Goal: Information Seeking & Learning: Learn about a topic

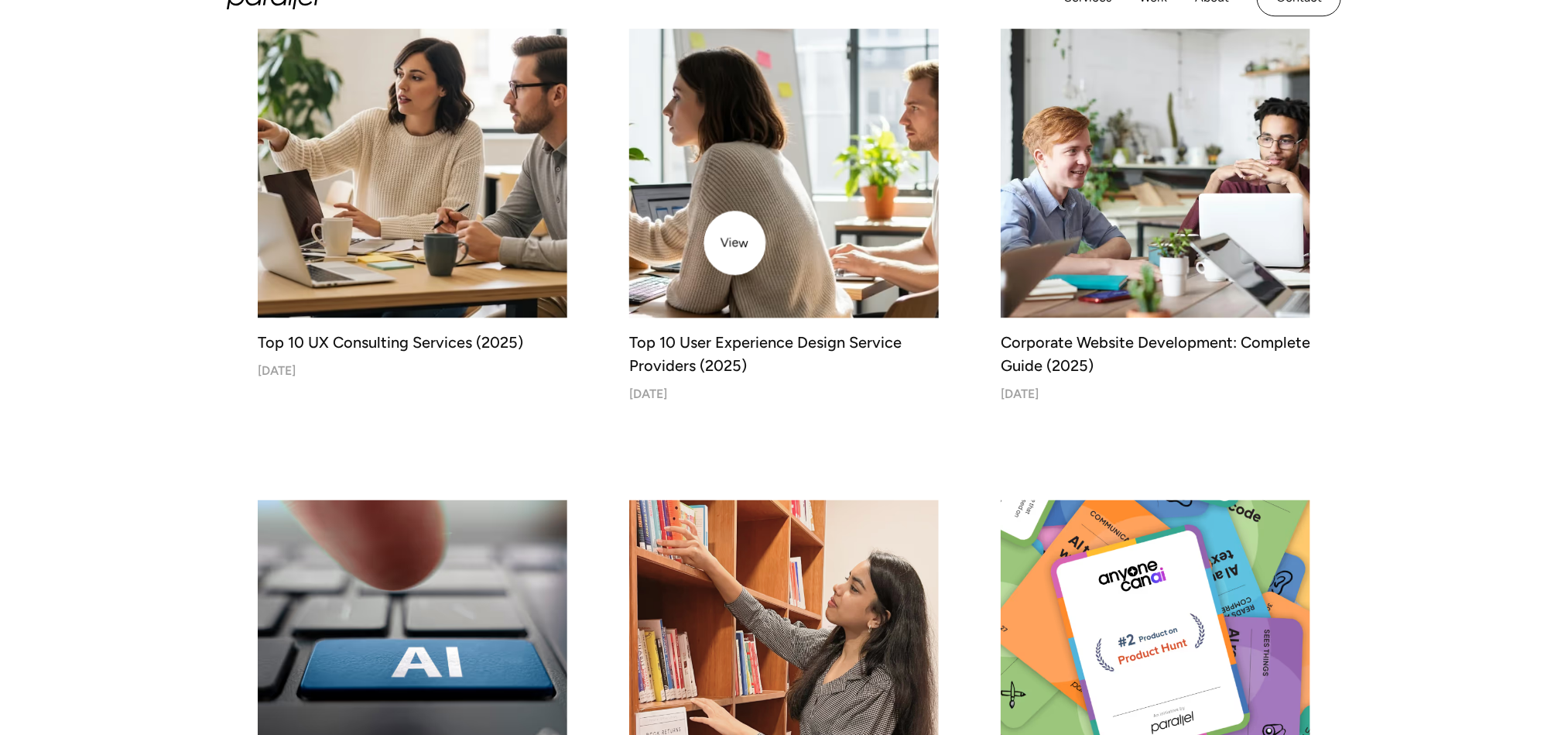
scroll to position [1045, 0]
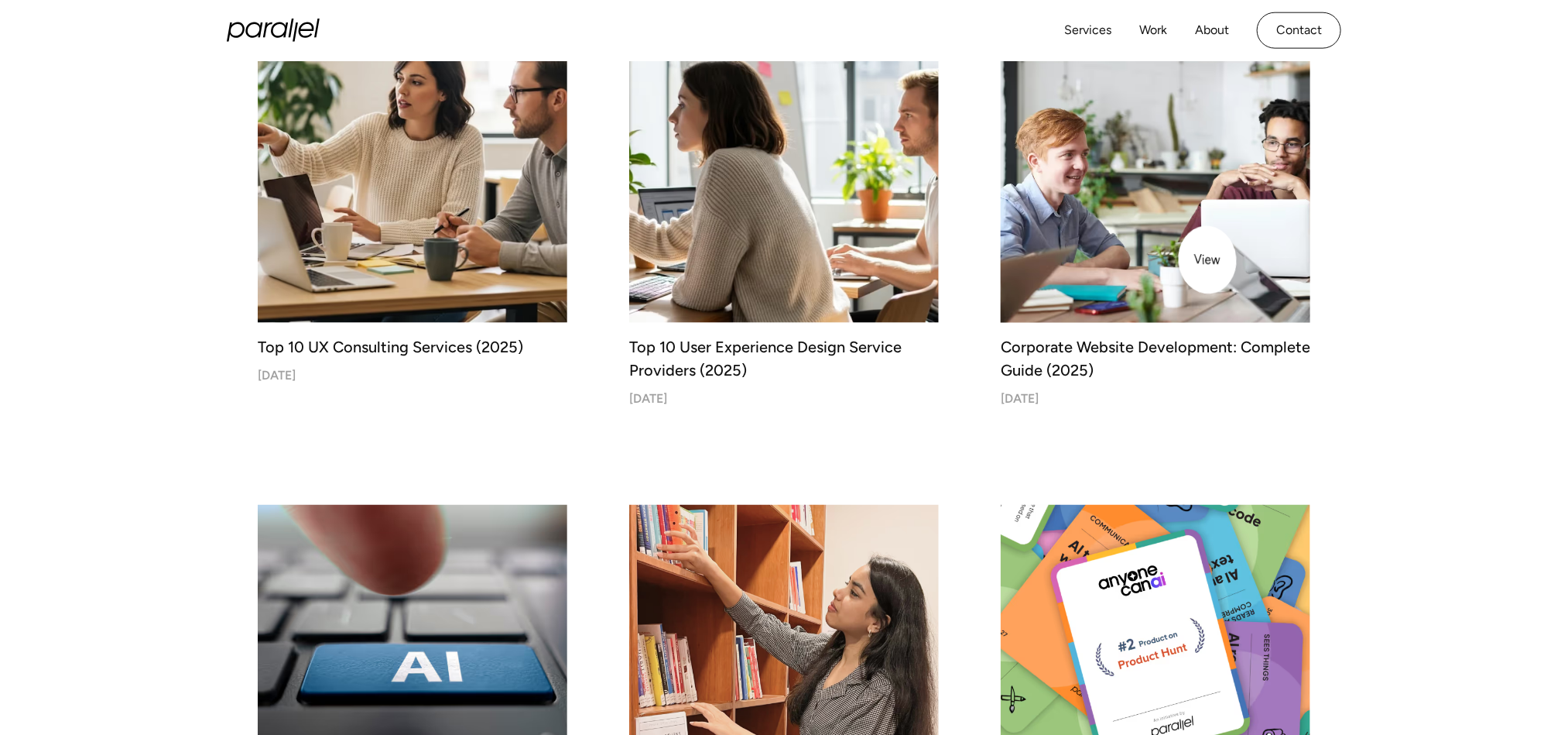
click at [1177, 200] on img at bounding box center [1155, 167] width 325 height 325
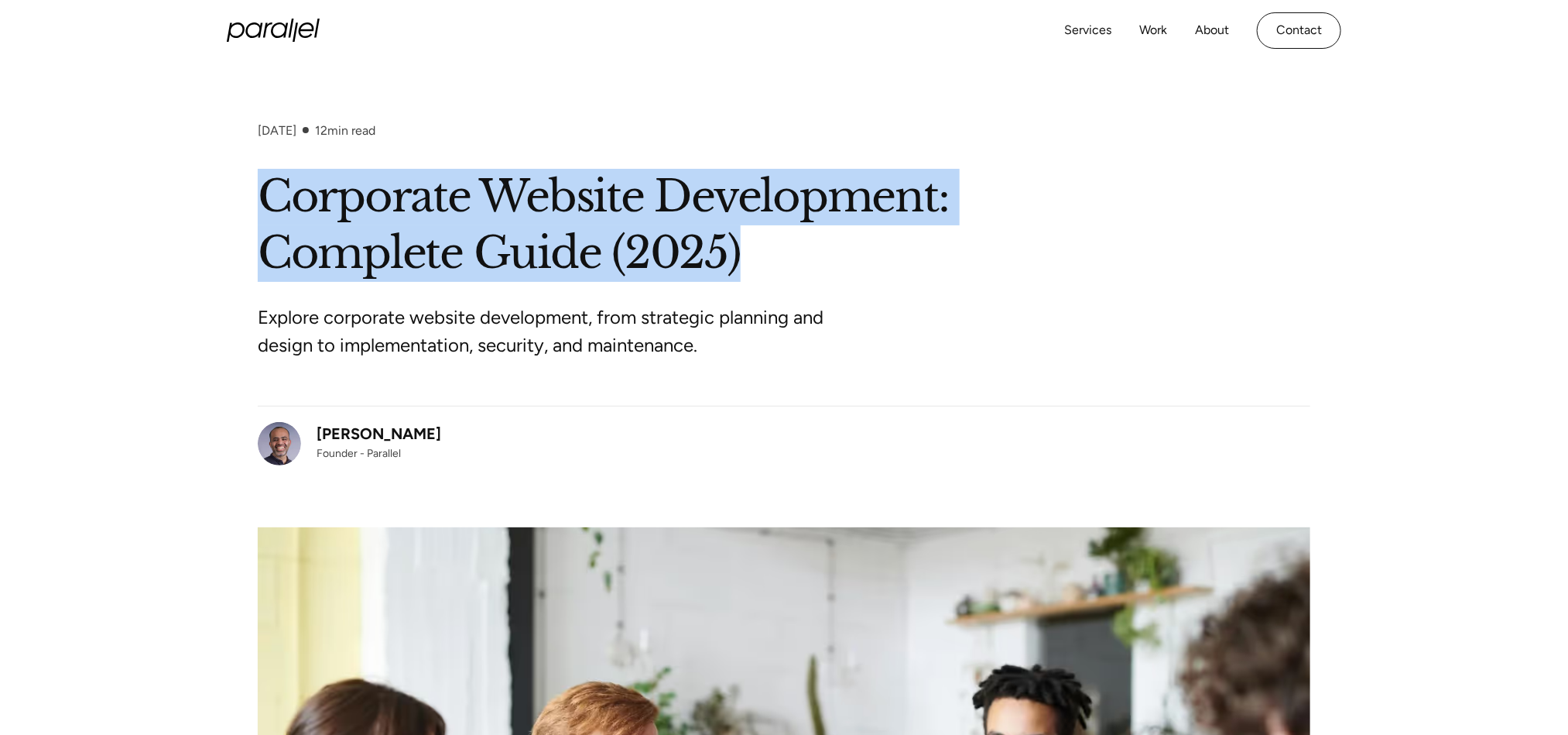
drag, startPoint x: 262, startPoint y: 184, endPoint x: 880, endPoint y: 234, distance: 620.0
click at [920, 234] on h1 "Corporate Website Development: Complete Guide (2025)" at bounding box center [784, 226] width 1053 height 113
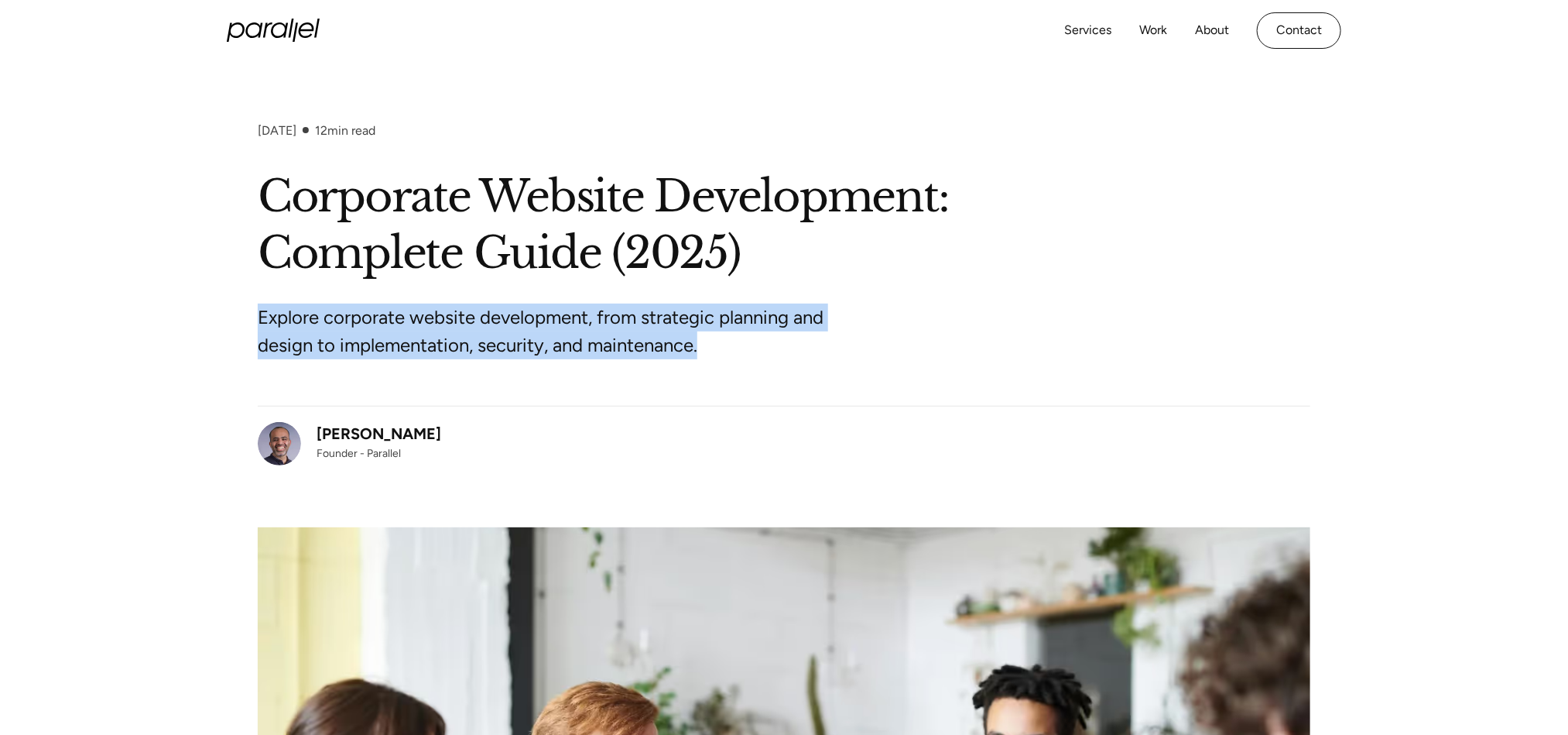
drag, startPoint x: 262, startPoint y: 312, endPoint x: 845, endPoint y: 372, distance: 586.1
click at [845, 372] on div "Explore corporate website development, from strategic planning and design to im…" at bounding box center [784, 344] width 1053 height 124
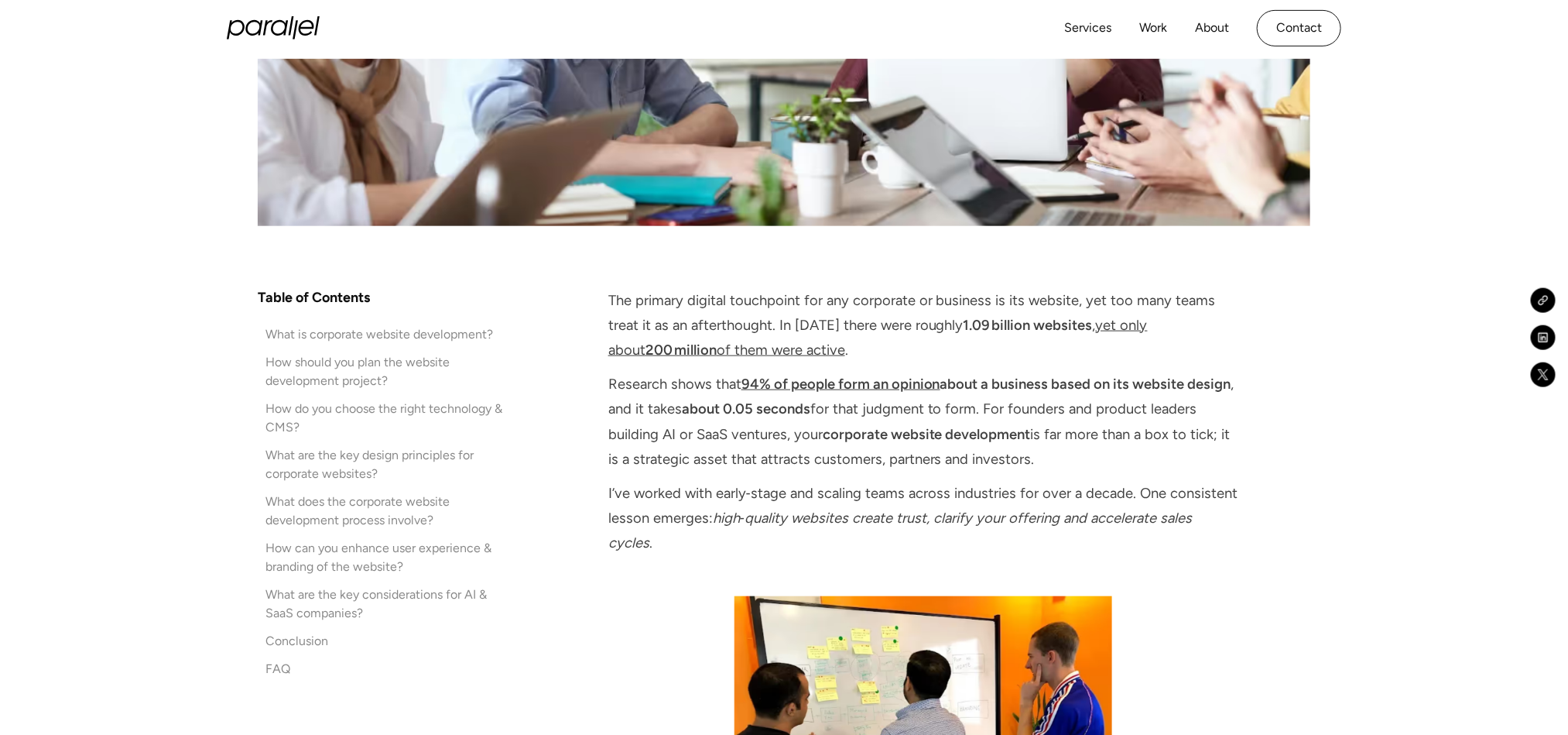
scroll to position [1045, 0]
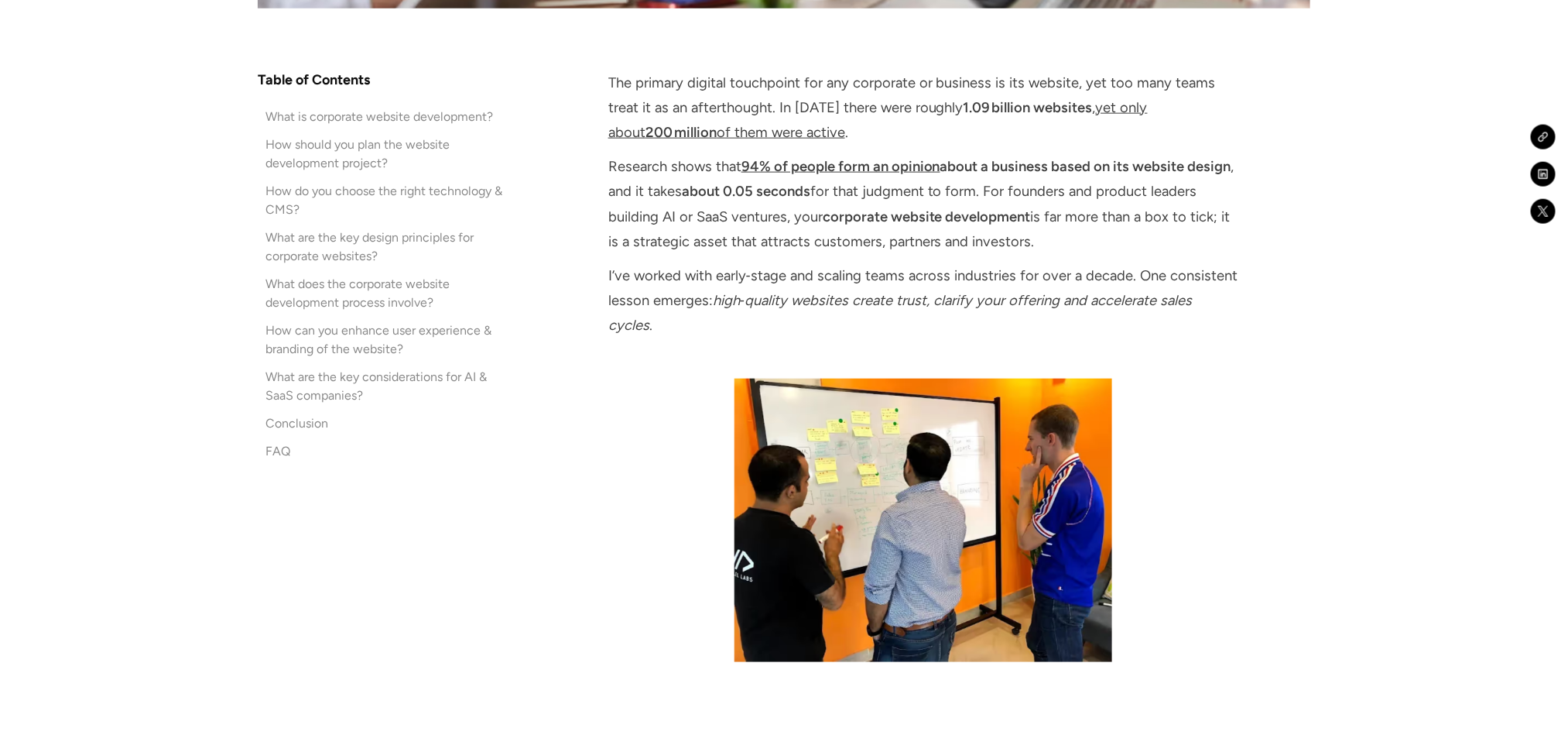
click at [342, 147] on div "How should you plan the website development project?" at bounding box center [384, 154] width 237 height 37
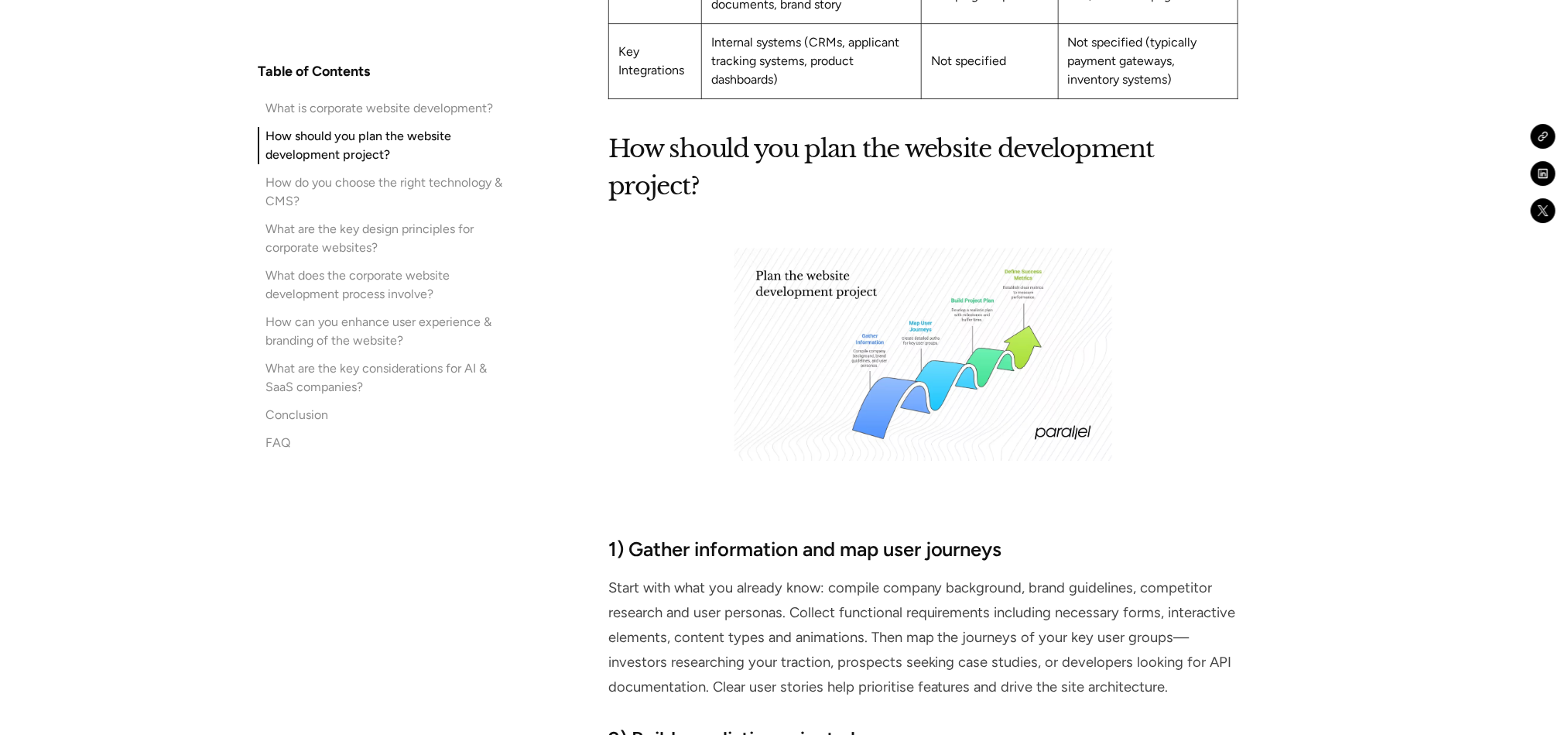
scroll to position [2856, 0]
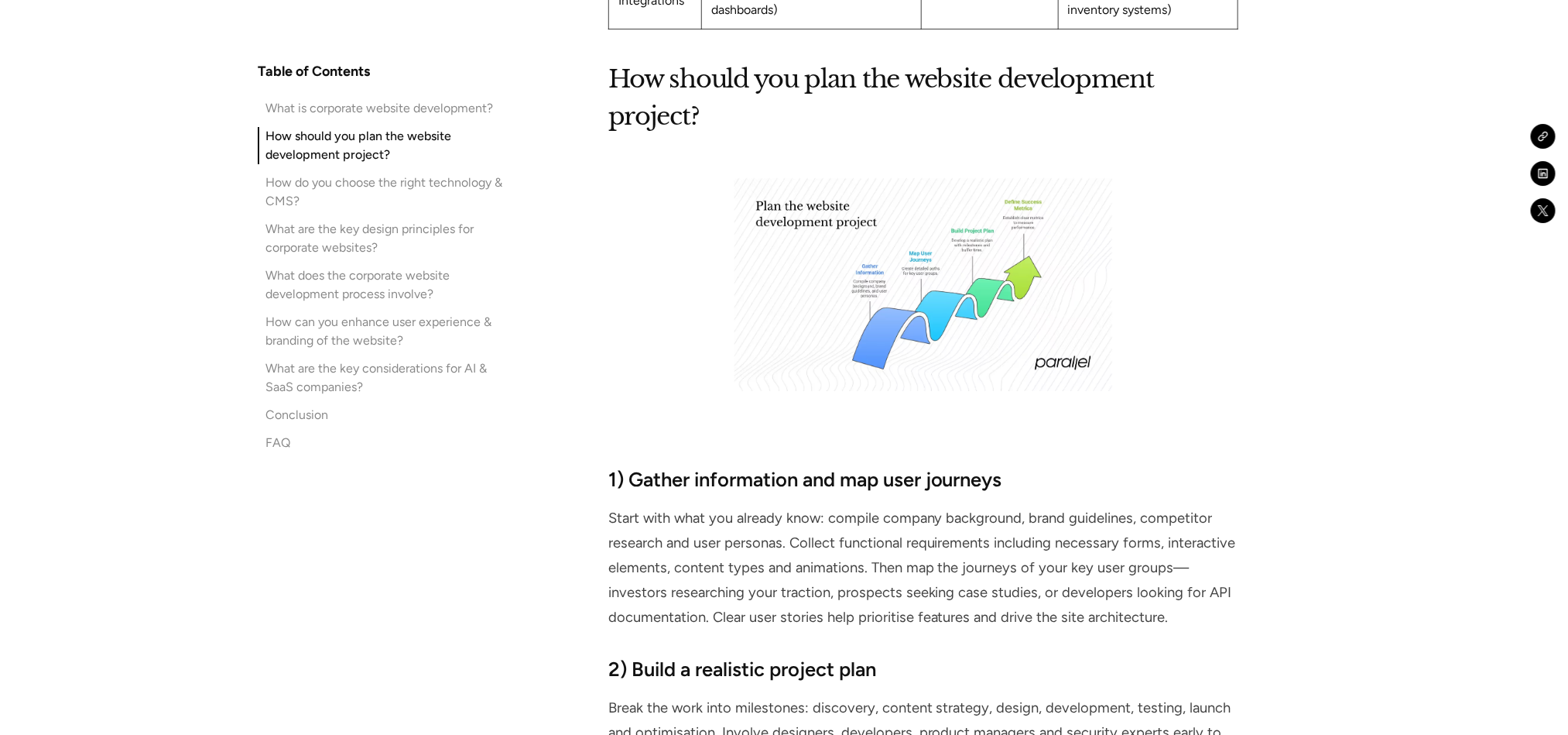
click at [286, 314] on div "How can you enhance user experience & branding of the website?" at bounding box center [384, 331] width 237 height 37
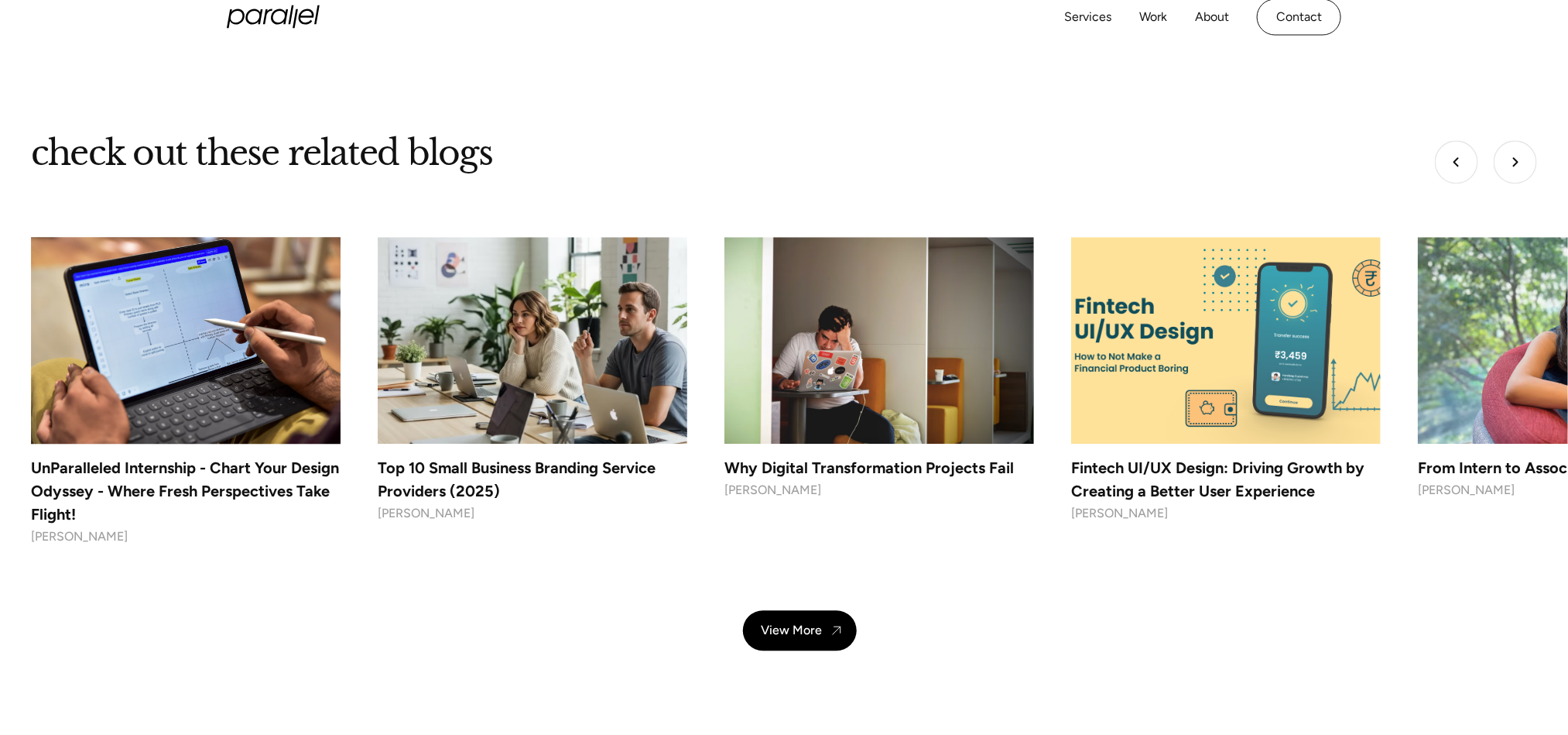
scroll to position [14498, 0]
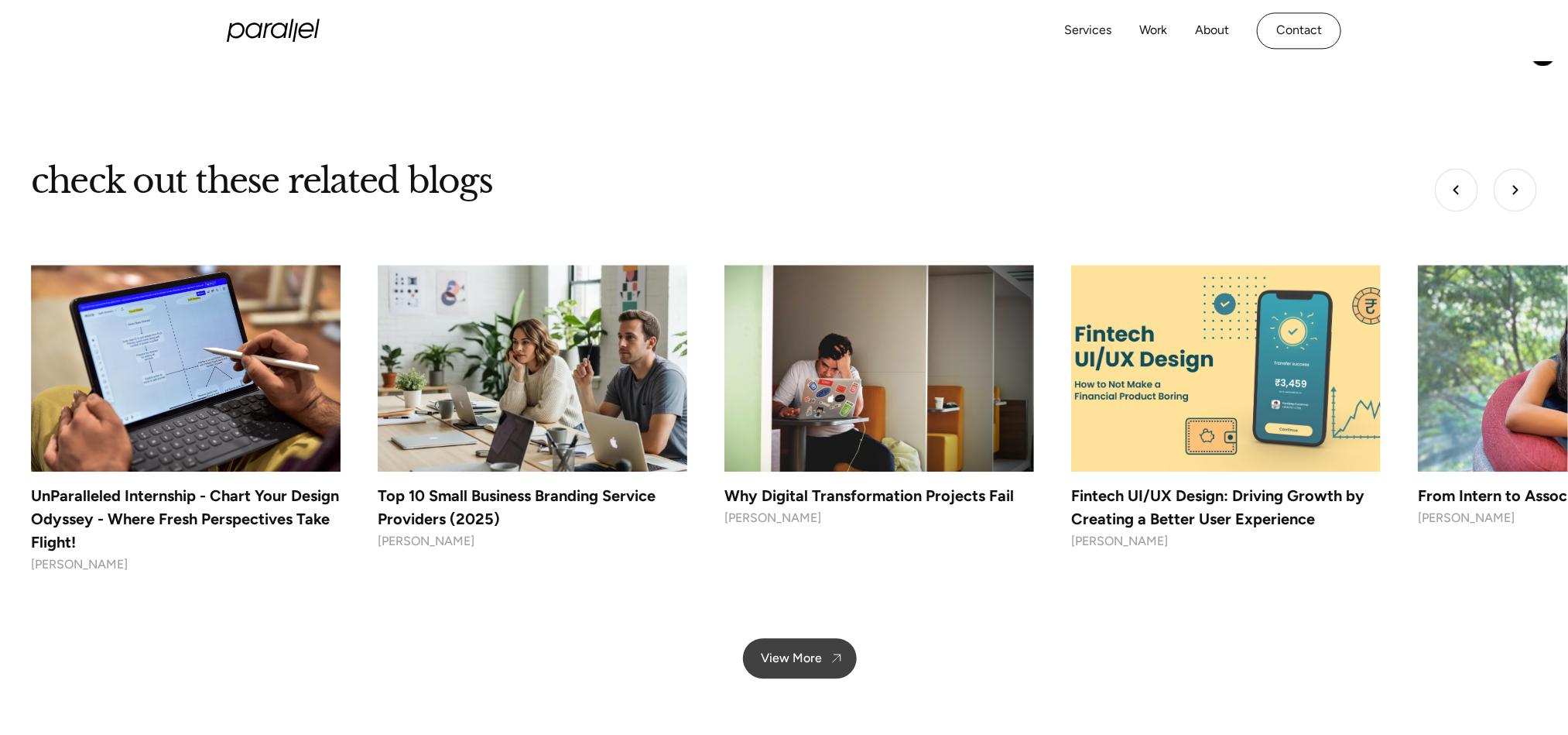
click at [807, 651] on div "View More" at bounding box center [792, 657] width 61 height 15
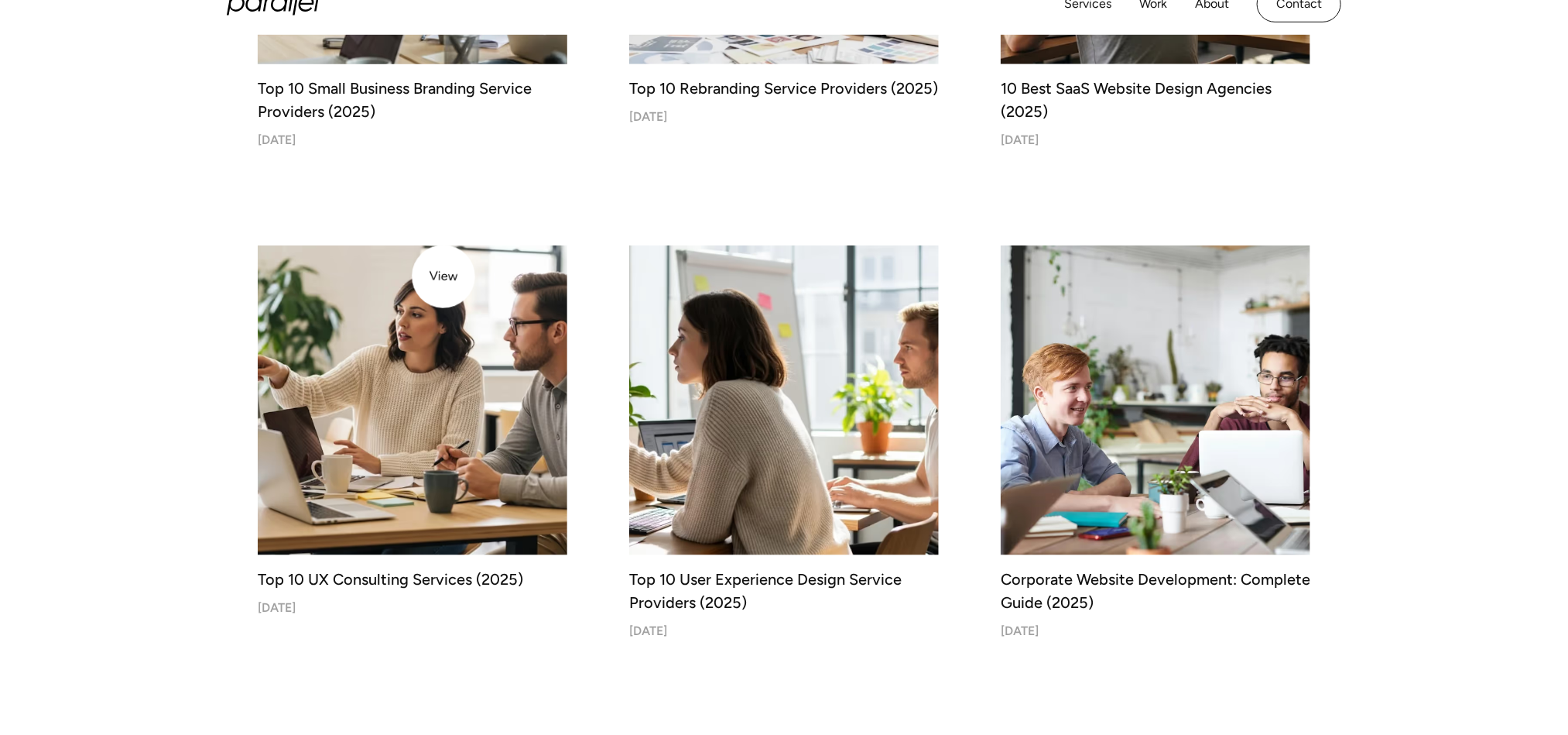
scroll to position [233, 0]
